Goal: Information Seeking & Learning: Check status

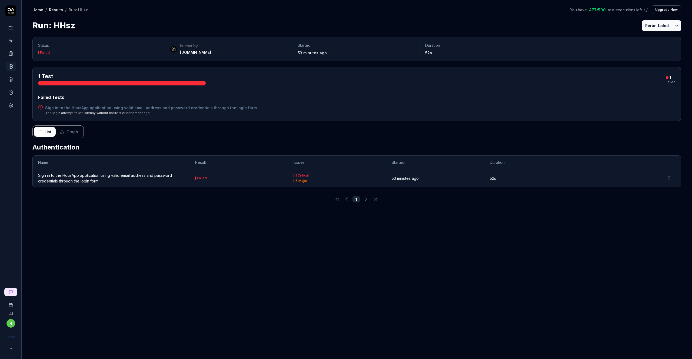
click at [11, 28] on icon at bounding box center [10, 27] width 5 height 5
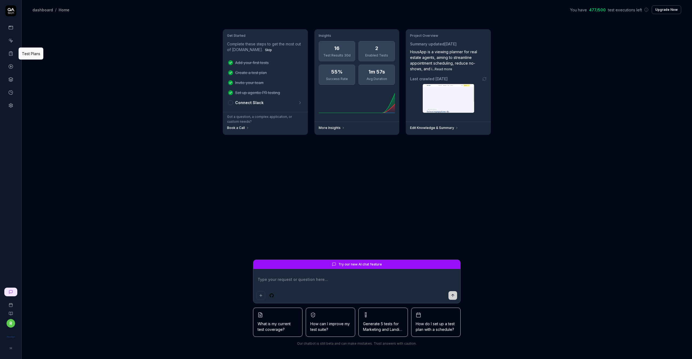
click at [11, 52] on rect at bounding box center [11, 52] width 2 height 1
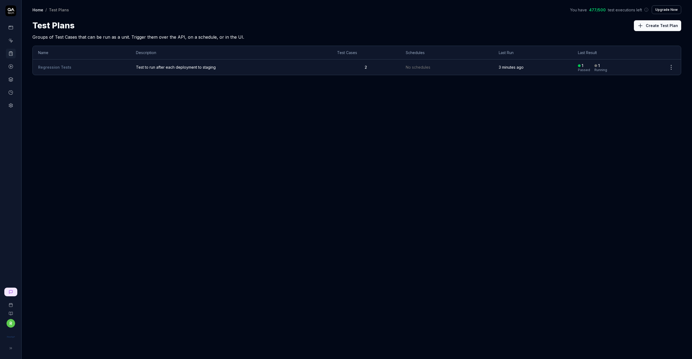
click at [91, 69] on td "Regression Tests" at bounding box center [82, 66] width 98 height 15
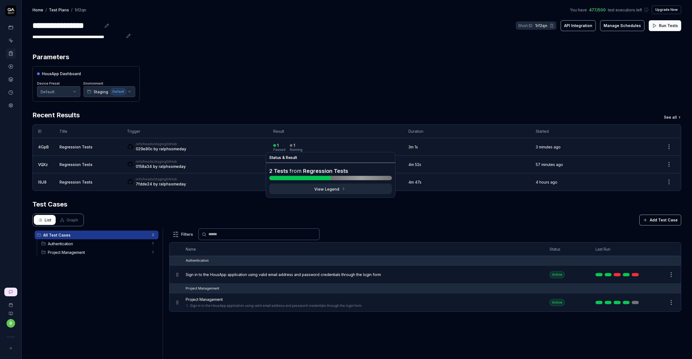
click at [294, 146] on div "1" at bounding box center [295, 145] width 2 height 5
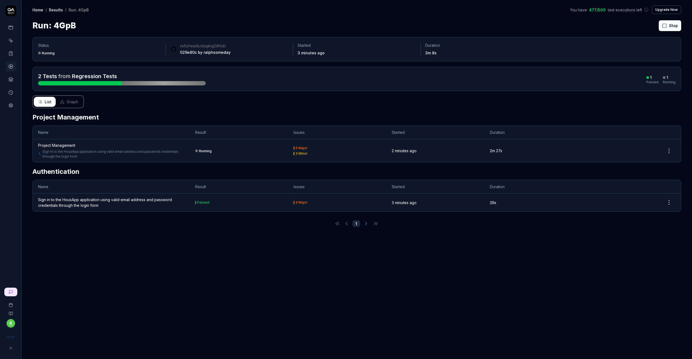
click at [110, 151] on link "Sign in to the HousApp application using valid email address and password crede…" at bounding box center [113, 154] width 142 height 10
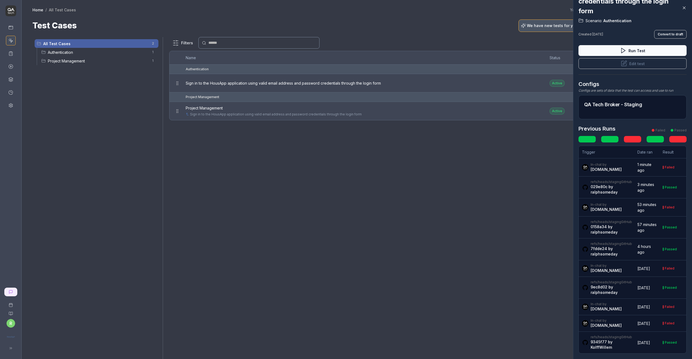
scroll to position [50, 0]
click at [642, 266] on time "Yesterday" at bounding box center [643, 268] width 13 height 5
click at [665, 267] on td "Failed" at bounding box center [673, 268] width 27 height 16
click at [665, 267] on div "Failed" at bounding box center [670, 268] width 10 height 3
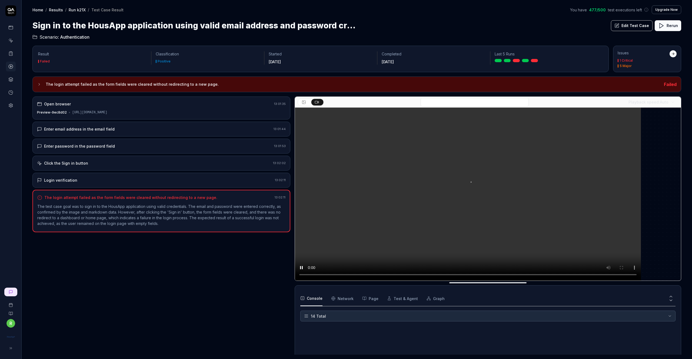
scroll to position [118, 0]
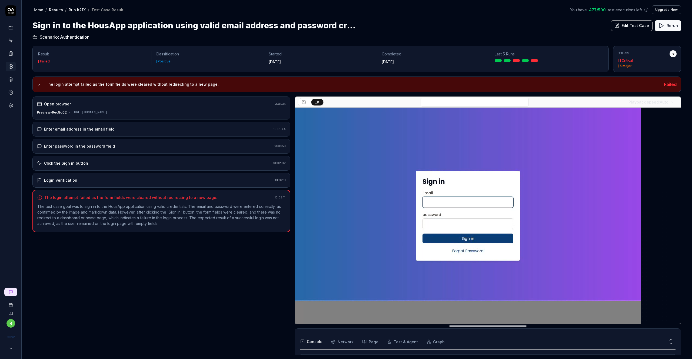
click at [11, 25] on icon at bounding box center [10, 27] width 5 height 5
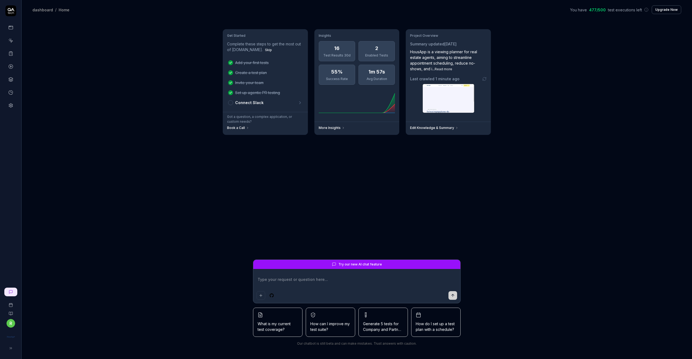
type textarea "*"
click at [577, 120] on div "Get Started Complete these steps to get the most out of [DOMAIN_NAME]. Skip Add…" at bounding box center [357, 189] width 670 height 340
click at [672, 9] on button "Upgrade Now" at bounding box center [666, 9] width 29 height 9
type textarea "*"
